Goal: Task Accomplishment & Management: Use online tool/utility

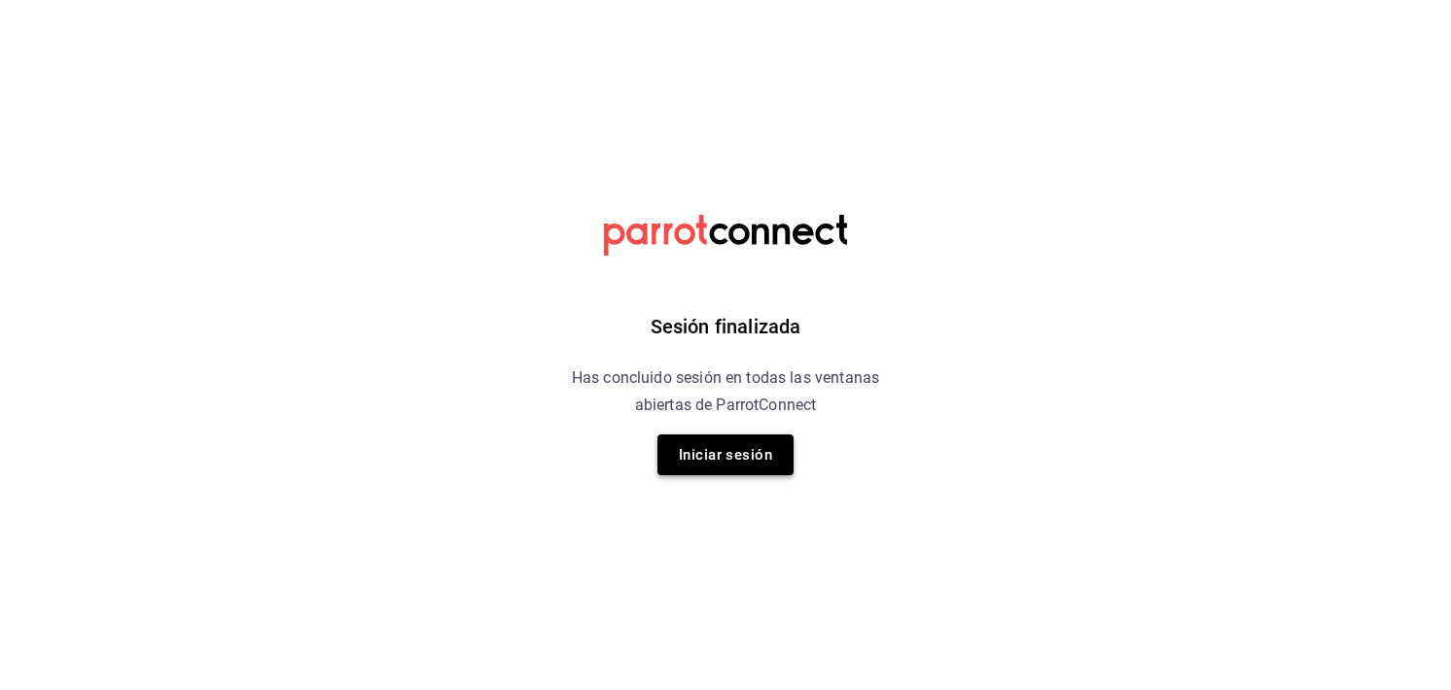
click at [751, 454] on button "Iniciar sesión" at bounding box center [725, 455] width 136 height 41
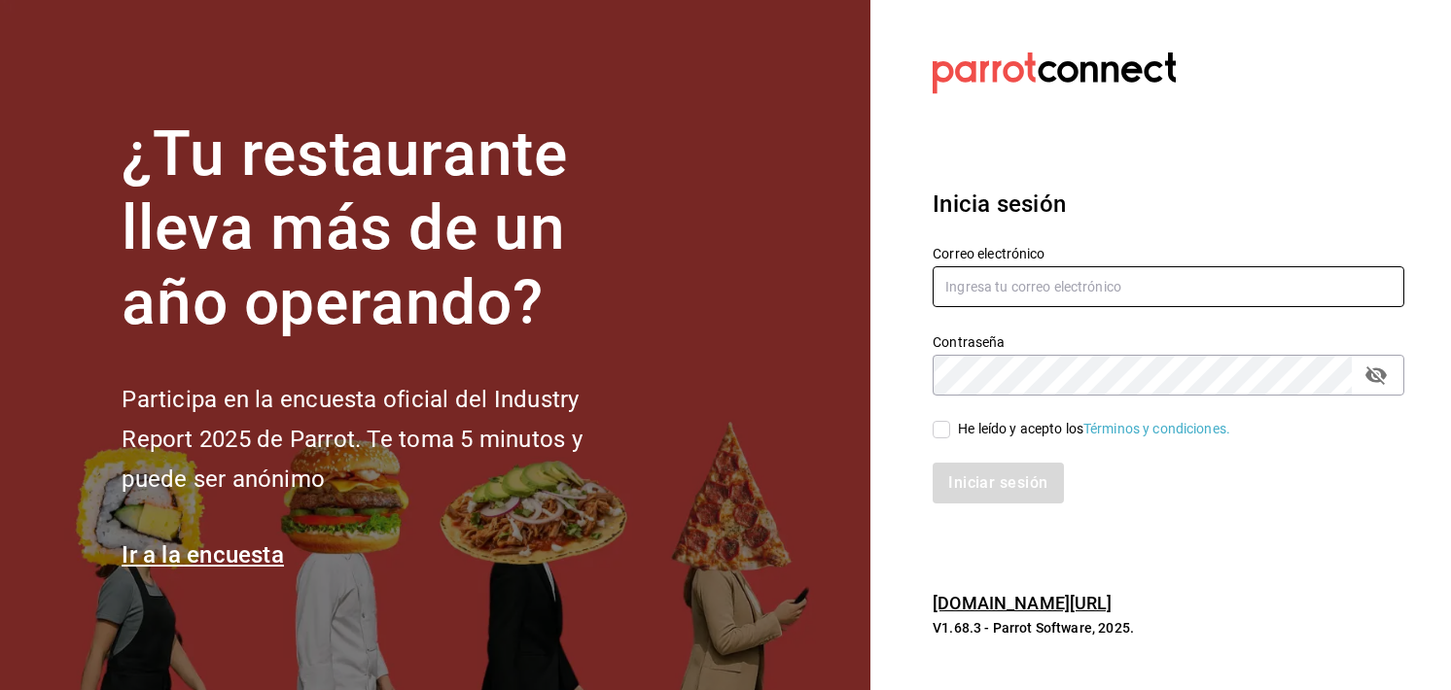
click at [978, 297] on input "text" at bounding box center [1168, 286] width 472 height 41
type input "p"
type input "bocade@sierra.com"
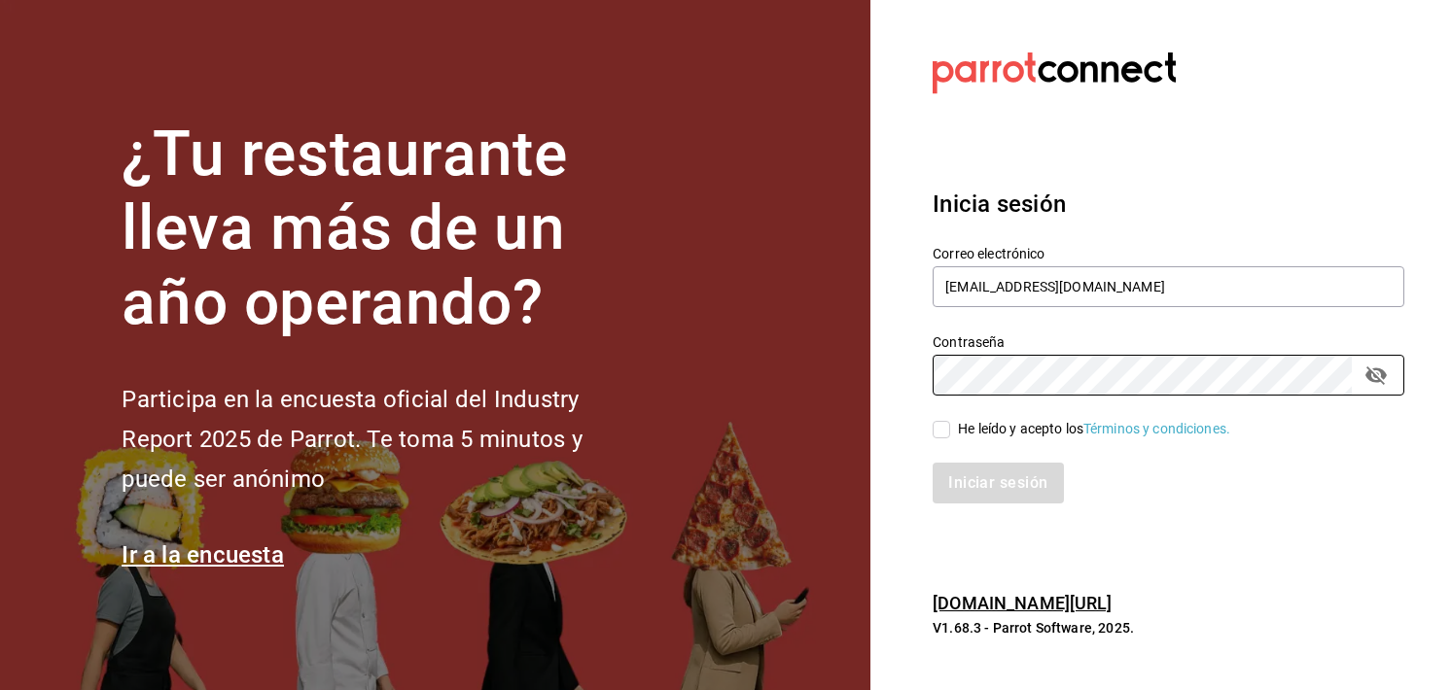
click at [951, 416] on div "He leído y acepto los Términos y condiciones." at bounding box center [1156, 418] width 495 height 45
click at [941, 435] on input "He leído y acepto los Términos y condiciones." at bounding box center [941, 430] width 18 height 18
checkbox input "true"
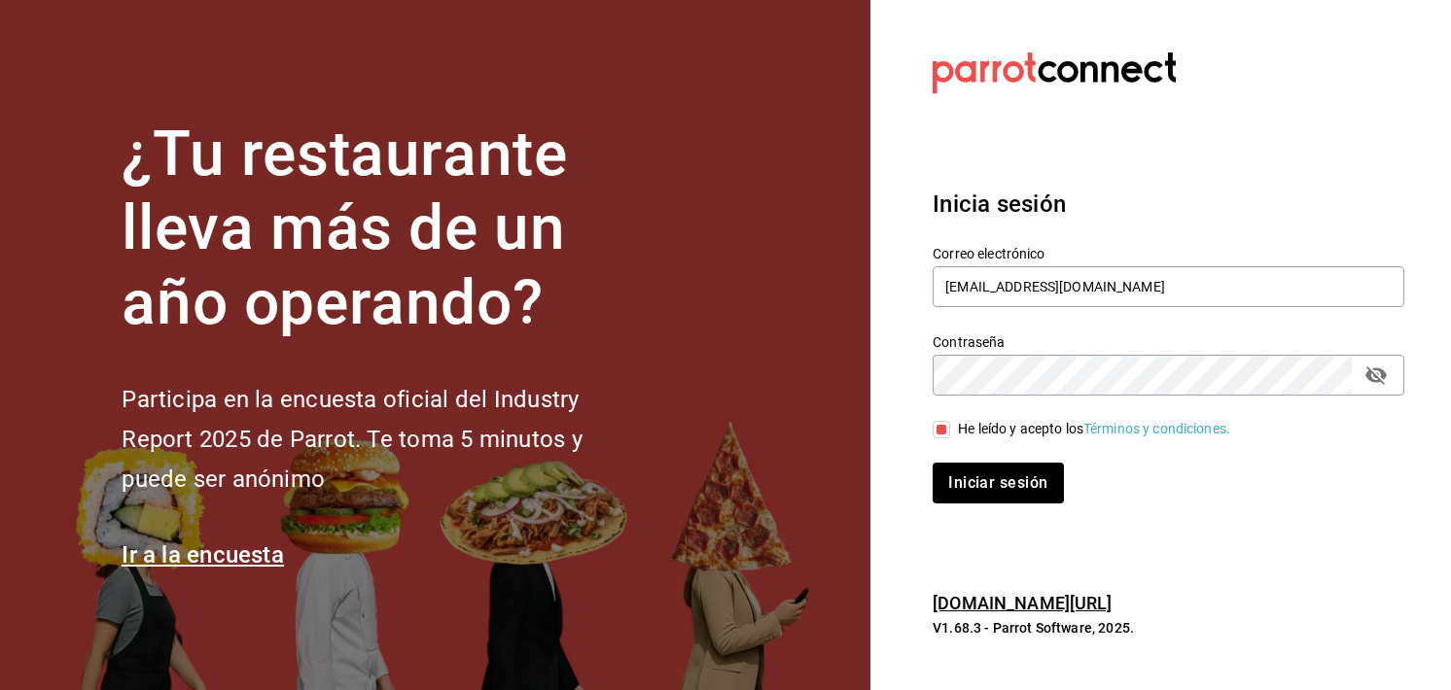
click at [1416, 392] on section "Datos incorrectos. Verifica que tu Correo o Contraseña estén bien escritos. Ini…" at bounding box center [1160, 345] width 580 height 690
click at [1392, 382] on div "Contraseña" at bounding box center [1168, 375] width 472 height 41
click at [1388, 381] on button "passwordField" at bounding box center [1375, 375] width 33 height 33
click at [1004, 495] on button "Iniciar sesión" at bounding box center [998, 483] width 132 height 41
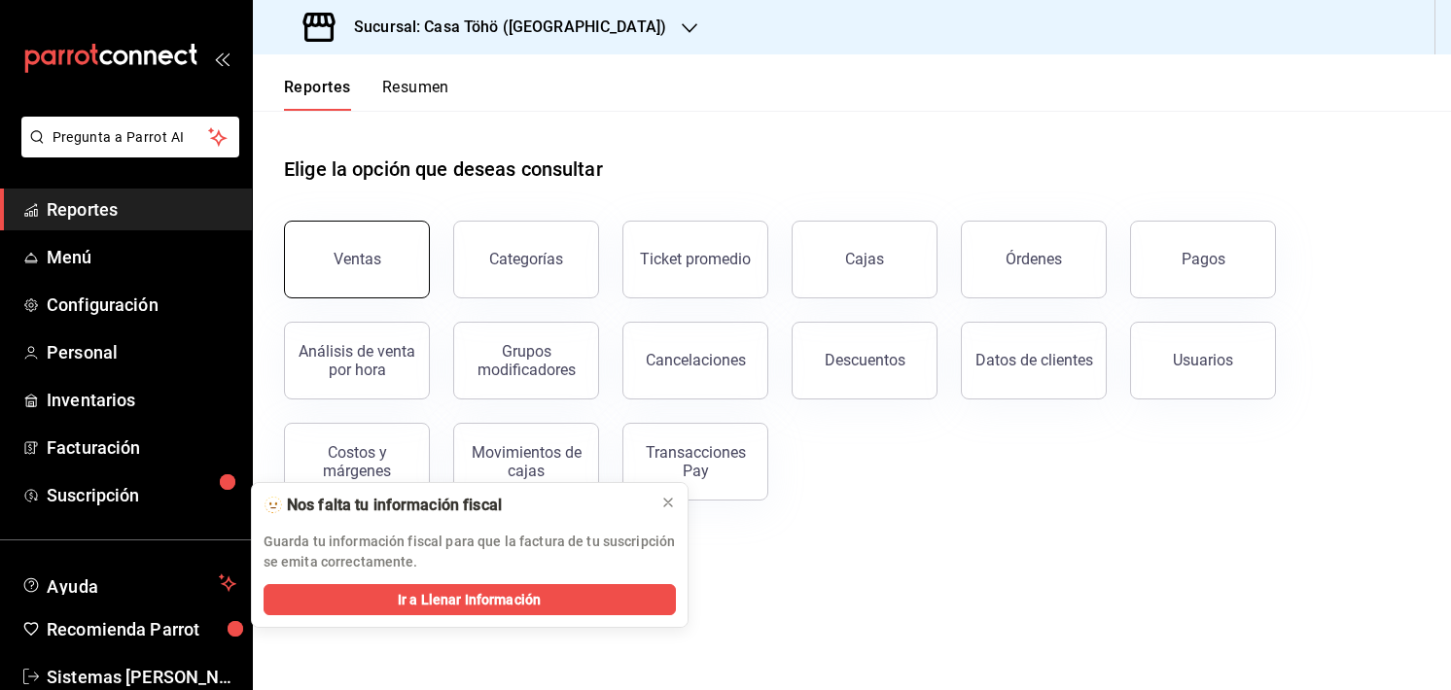
click at [314, 273] on button "Ventas" at bounding box center [357, 260] width 146 height 78
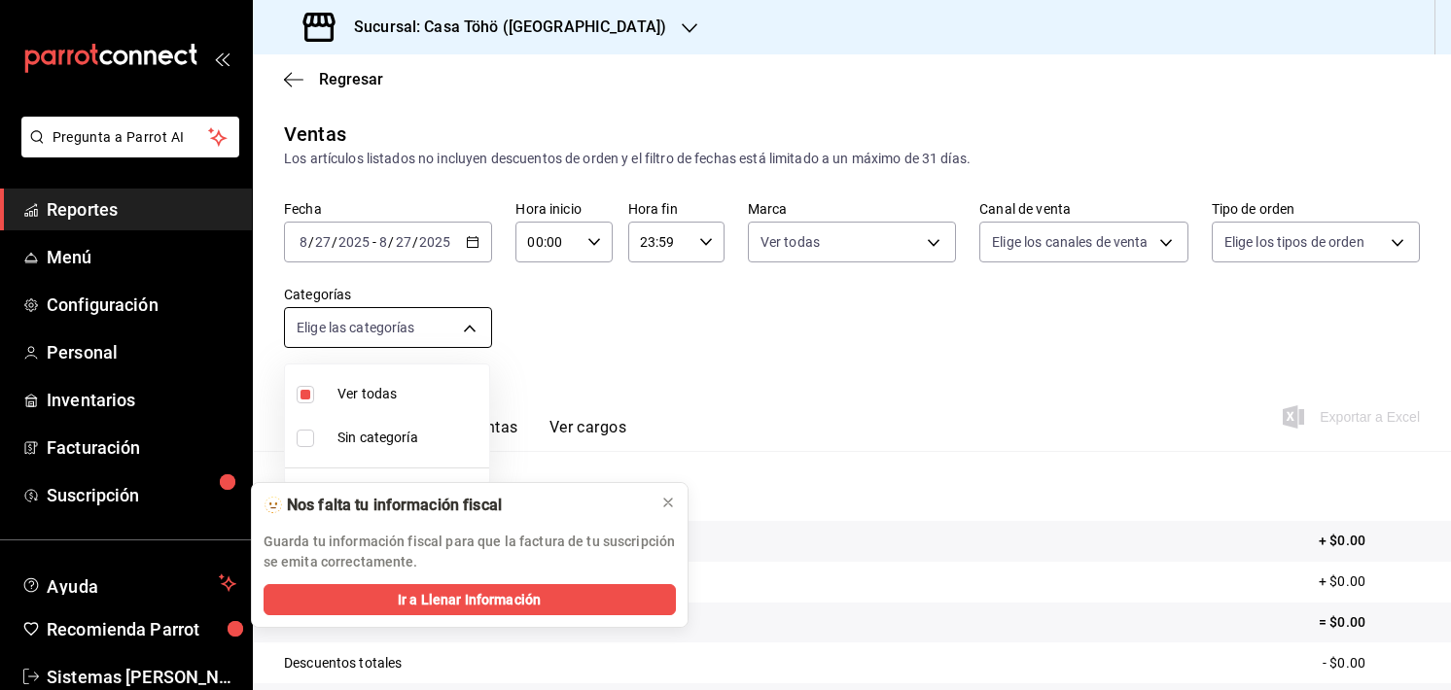
click at [456, 327] on body "Pregunta a Parrot AI Reportes Menú Configuración Personal Inventarios Facturaci…" at bounding box center [725, 345] width 1451 height 690
click at [680, 500] on button at bounding box center [667, 502] width 31 height 31
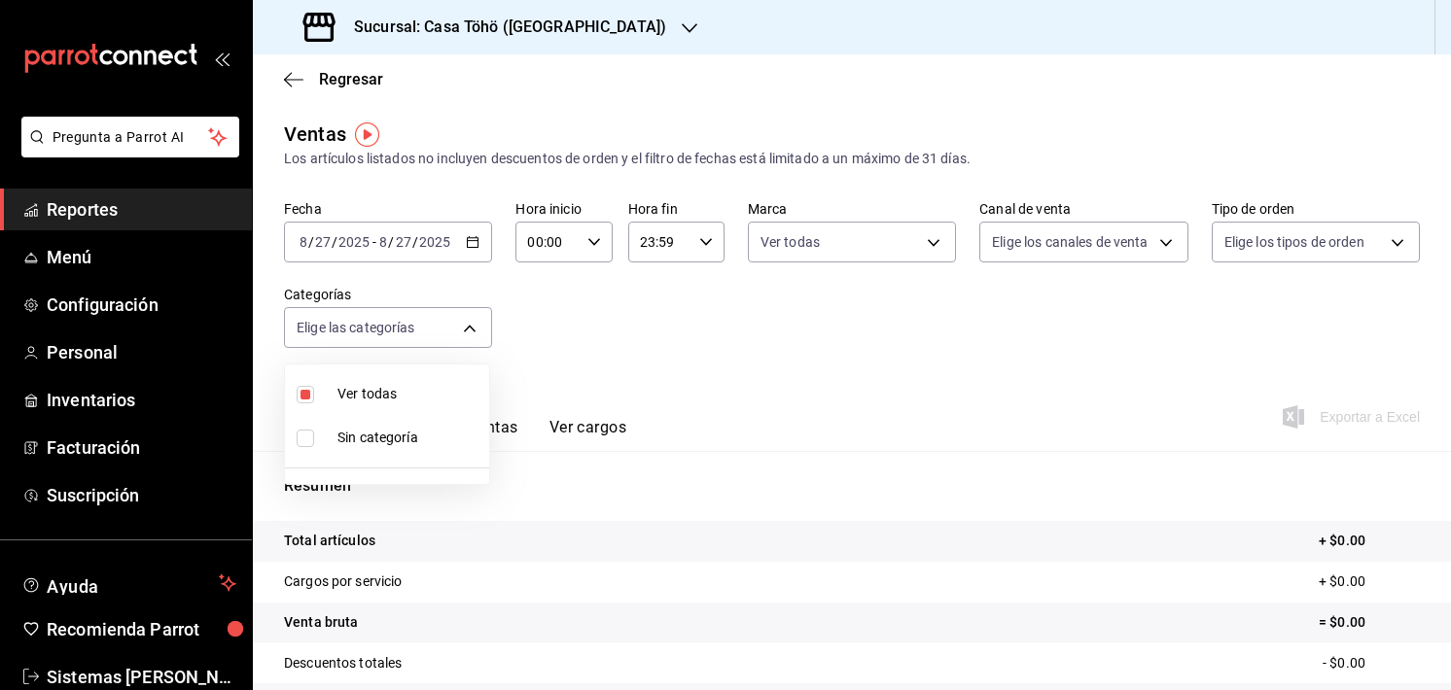
click at [550, 378] on div at bounding box center [725, 345] width 1451 height 690
click at [503, 18] on h3 "Sucursal: Casa Töhö ([GEOGRAPHIC_DATA])" at bounding box center [502, 27] width 328 height 23
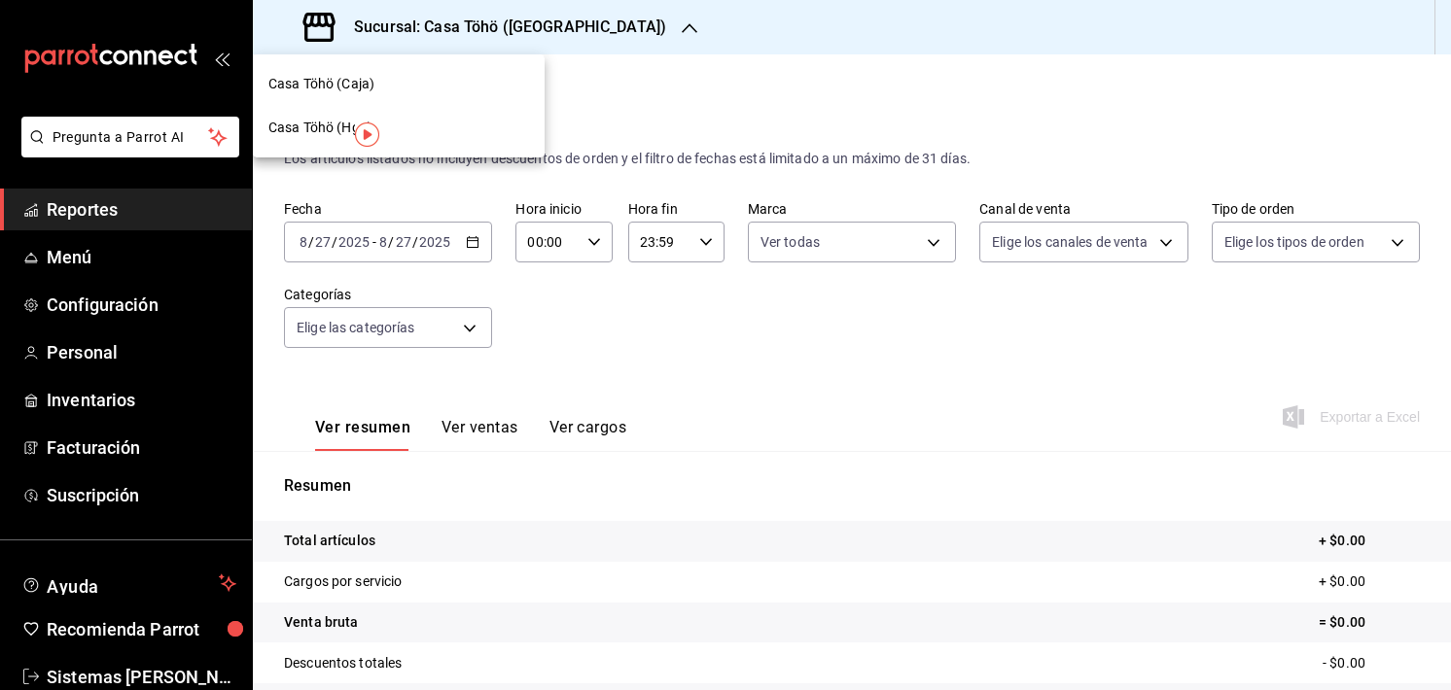
click at [451, 119] on div "Casa Töhö (Hgo)" at bounding box center [398, 128] width 261 height 20
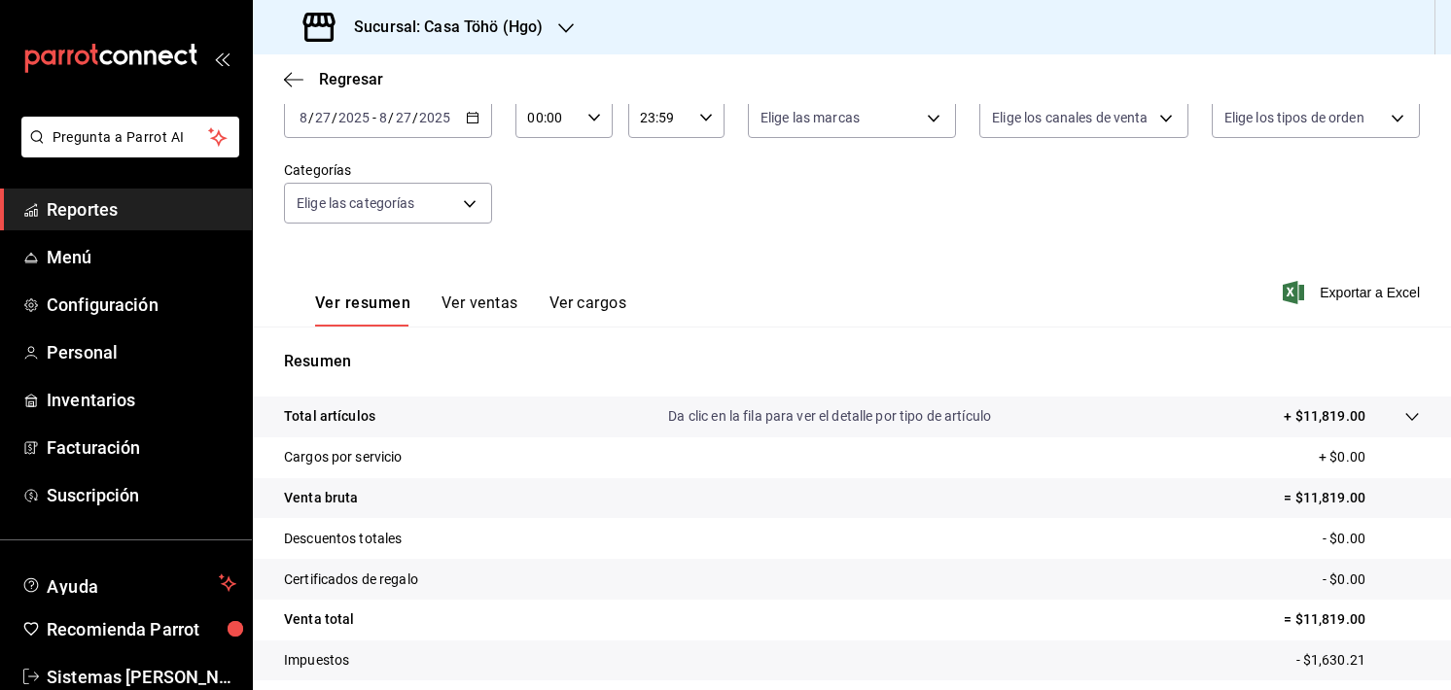
scroll to position [233, 0]
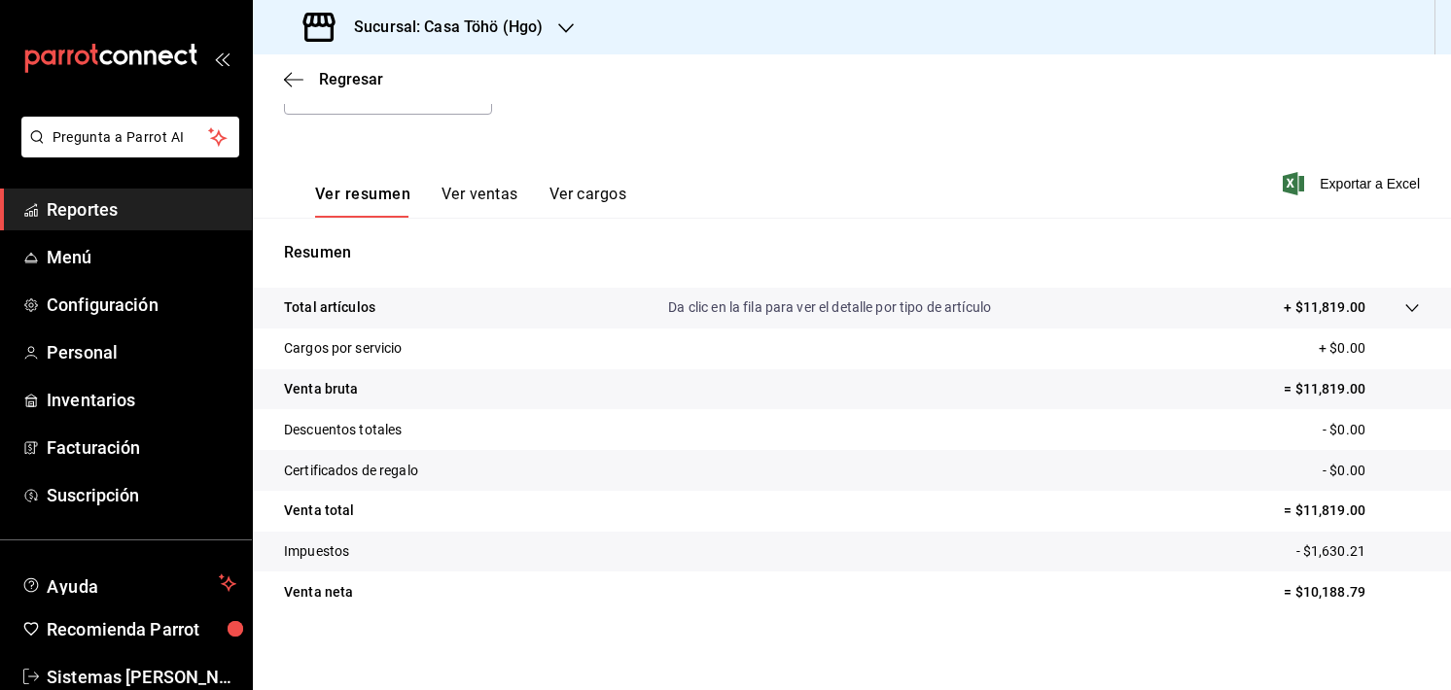
click at [484, 205] on button "Ver ventas" at bounding box center [479, 201] width 77 height 33
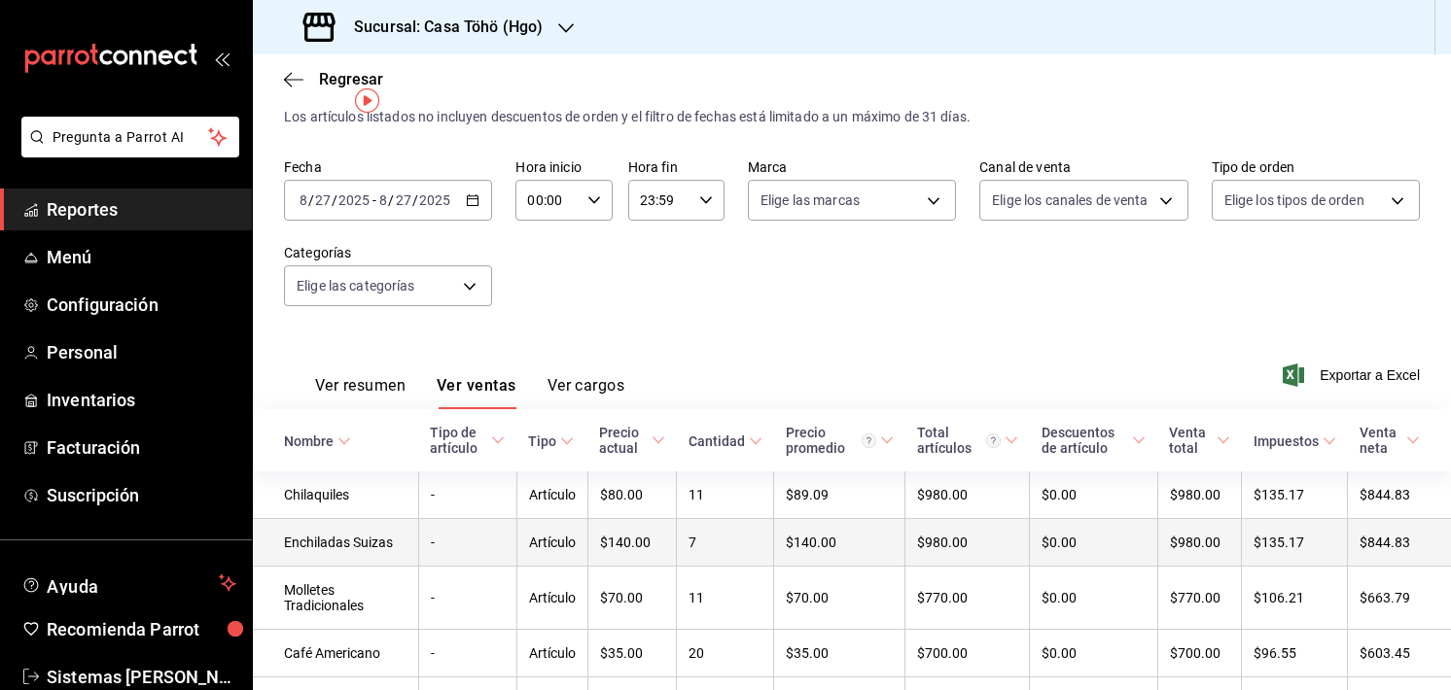
scroll to position [34, 0]
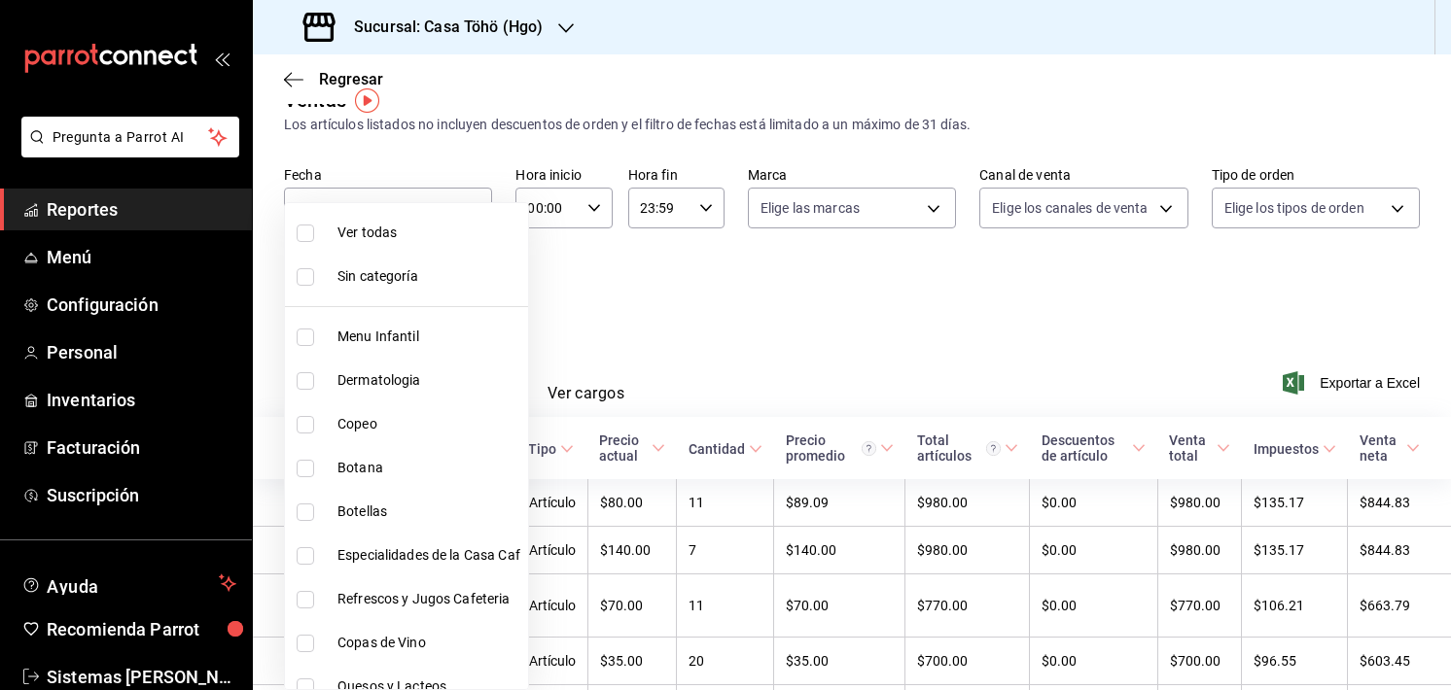
click at [431, 298] on body "Pregunta a Parrot AI Reportes Menú Configuración Personal Inventarios Facturaci…" at bounding box center [725, 345] width 1451 height 690
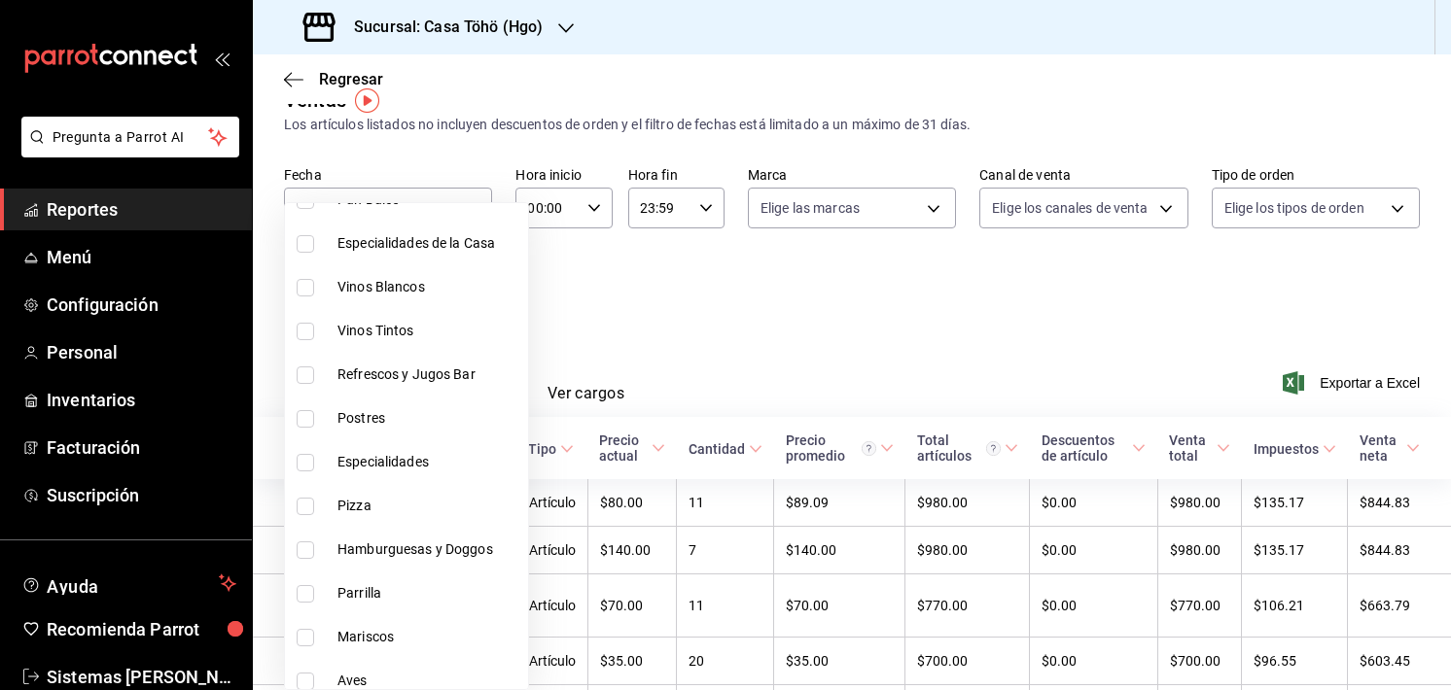
scroll to position [747, 0]
click at [632, 382] on div at bounding box center [725, 345] width 1451 height 690
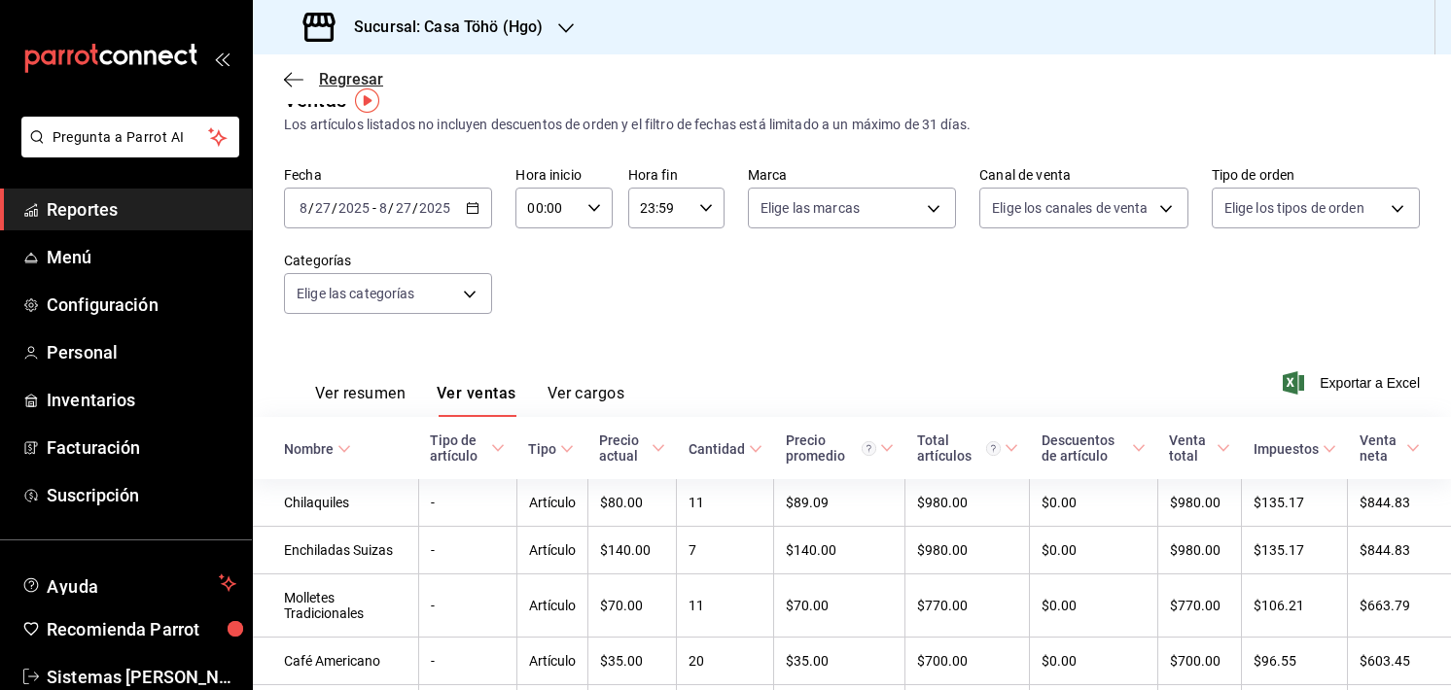
click at [292, 87] on icon "button" at bounding box center [293, 80] width 19 height 18
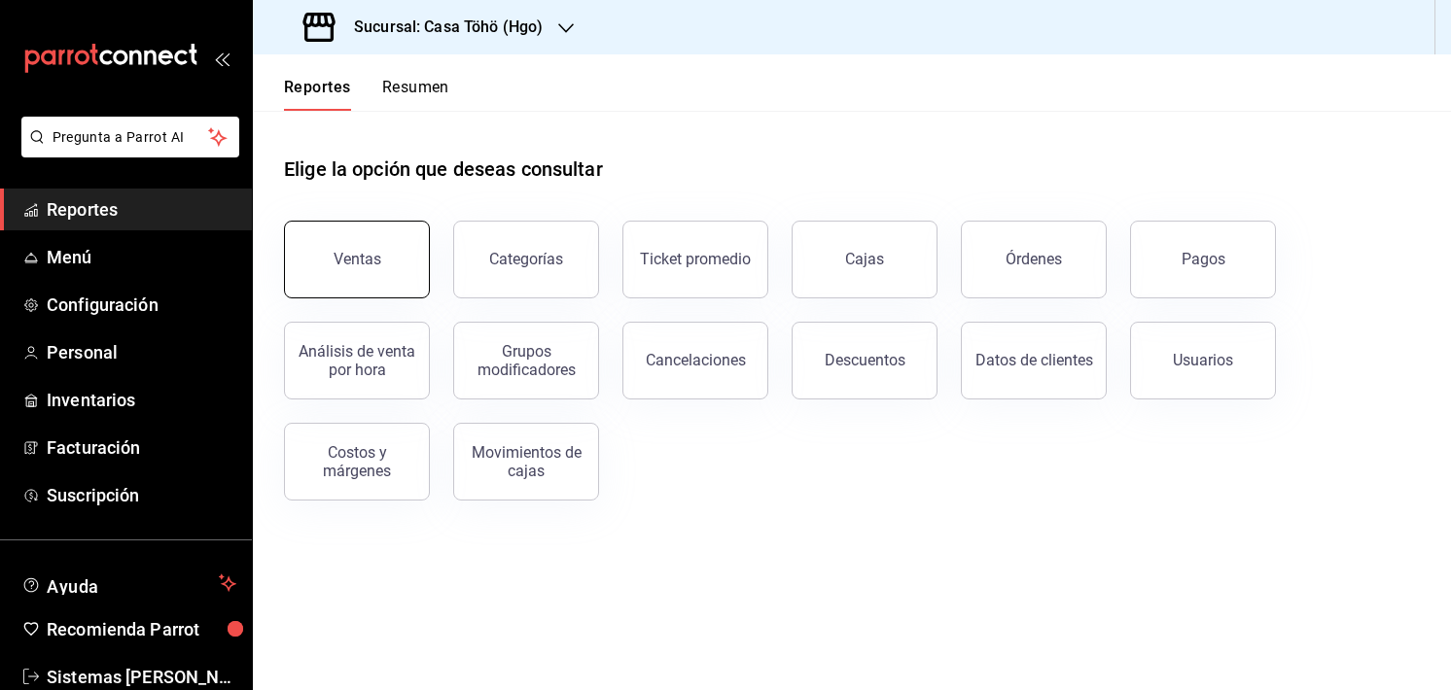
click at [385, 266] on button "Ventas" at bounding box center [357, 260] width 146 height 78
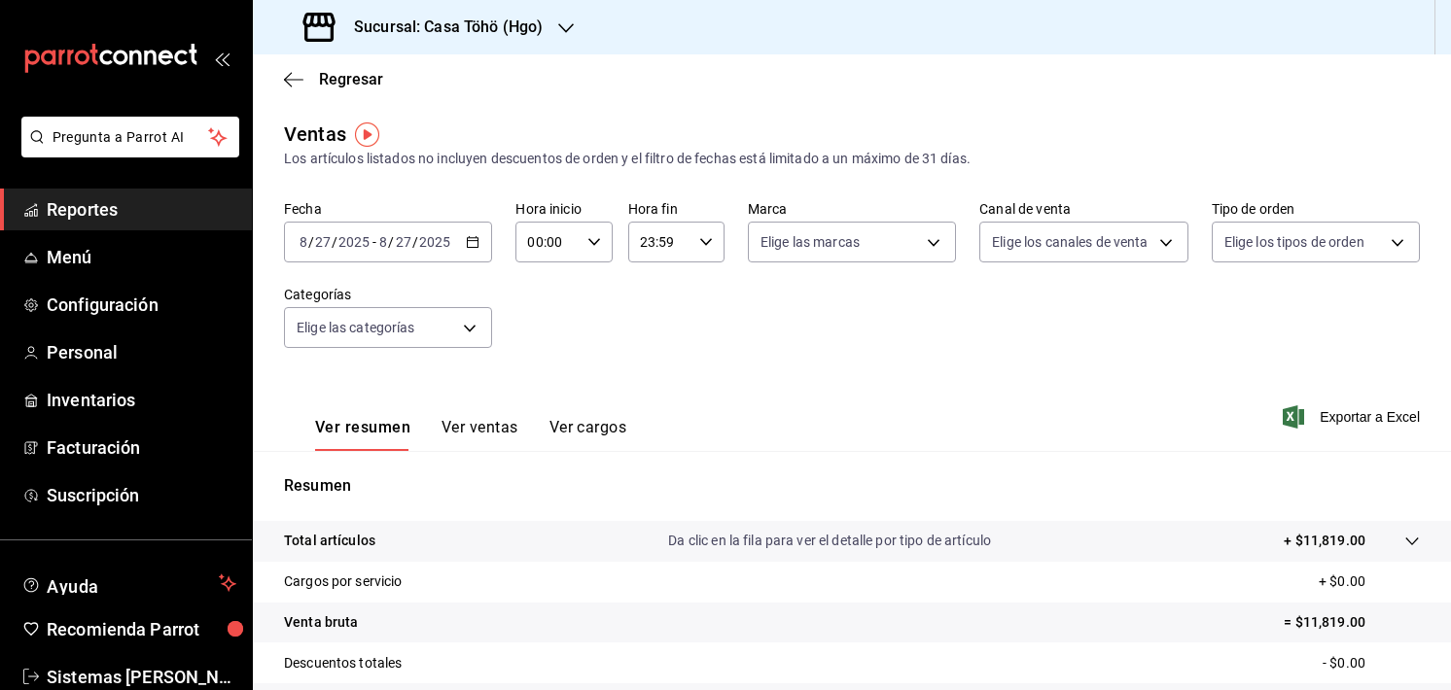
scroll to position [241, 0]
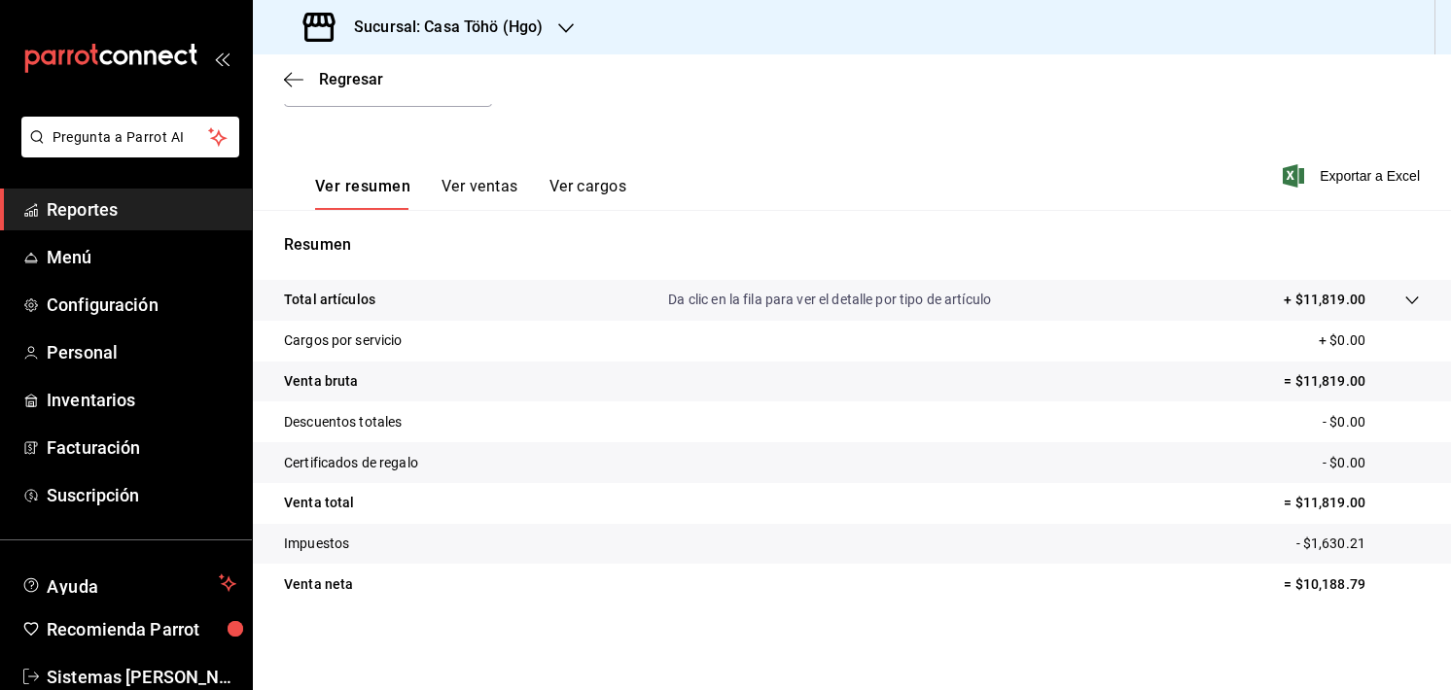
click at [1018, 154] on div "Ver resumen Ver ventas Ver cargos Exportar a Excel" at bounding box center [852, 170] width 1198 height 80
